Goal: Task Accomplishment & Management: Use online tool/utility

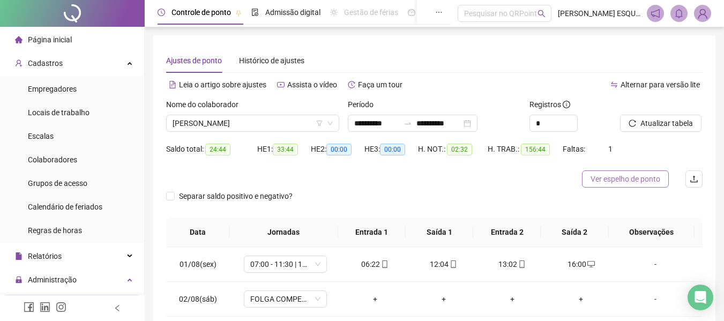
click at [625, 180] on span "Ver espelho de ponto" at bounding box center [626, 179] width 70 height 12
click at [659, 118] on span "Atualizar tabela" at bounding box center [667, 123] width 53 height 12
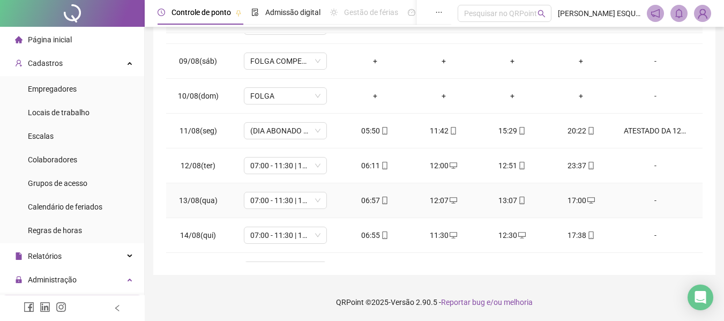
scroll to position [503, 0]
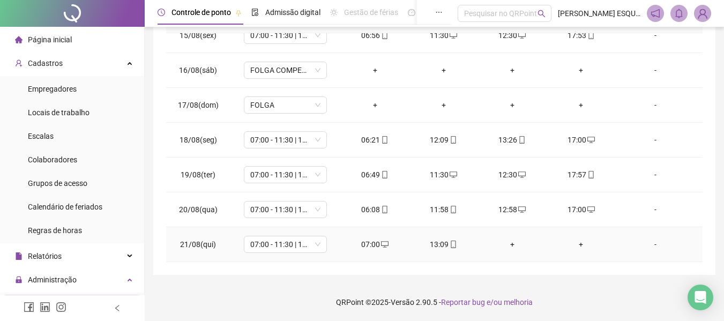
click at [507, 244] on div "+" at bounding box center [512, 245] width 51 height 12
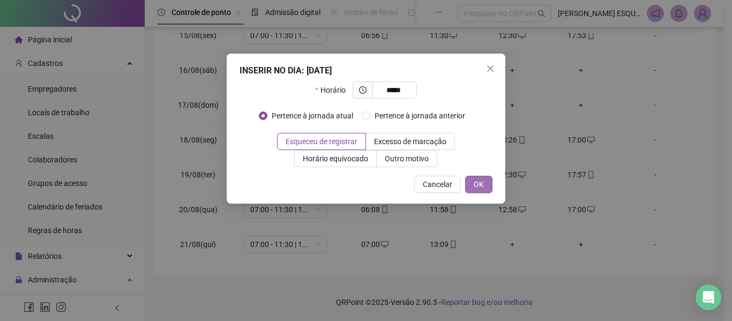
type input "*****"
click at [481, 179] on span "OK" at bounding box center [479, 185] width 10 height 12
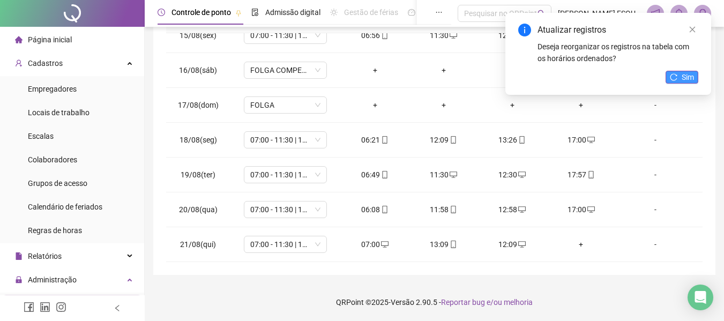
click at [679, 75] on button "Sim" at bounding box center [682, 77] width 33 height 13
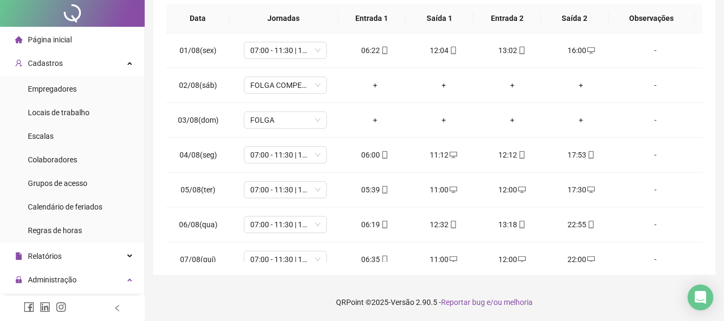
scroll to position [0, 0]
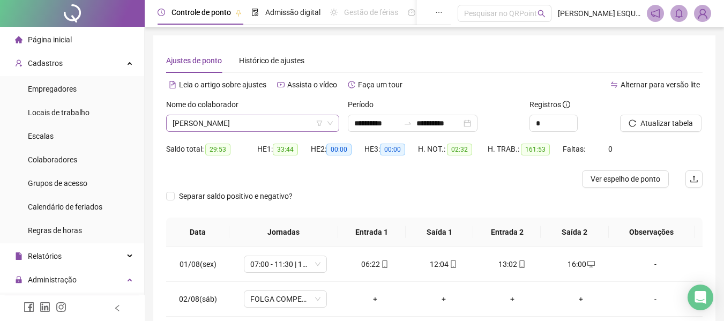
click at [273, 123] on span "[PERSON_NAME]" at bounding box center [253, 123] width 160 height 16
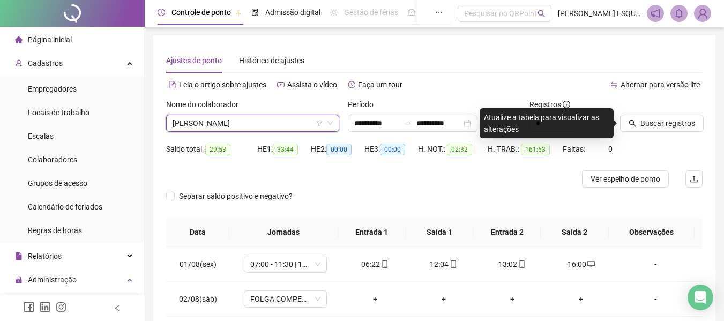
click at [303, 127] on span "[PERSON_NAME]" at bounding box center [253, 123] width 160 height 16
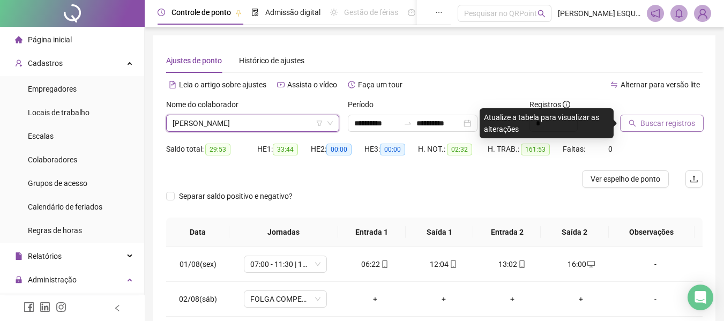
click at [660, 116] on button "Buscar registros" at bounding box center [662, 123] width 84 height 17
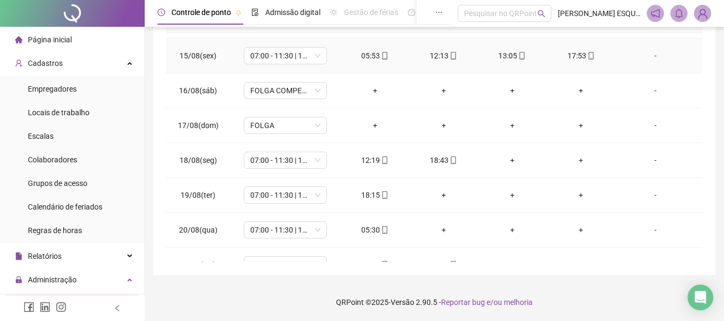
scroll to position [503, 0]
